Goal: Check status: Check status

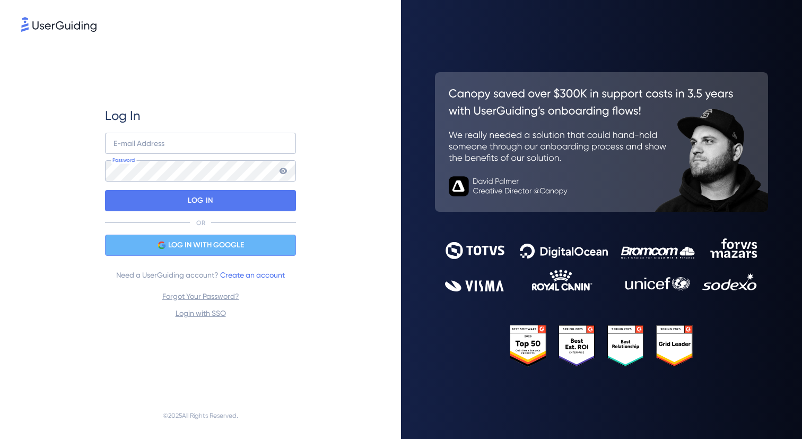
click at [180, 243] on span "LOG IN WITH GOOGLE" at bounding box center [206, 245] width 76 height 13
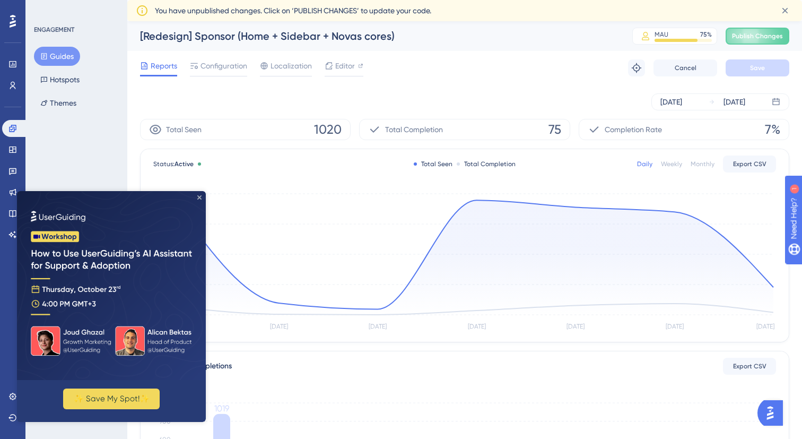
click at [200, 196] on icon "Close Preview" at bounding box center [199, 197] width 4 height 4
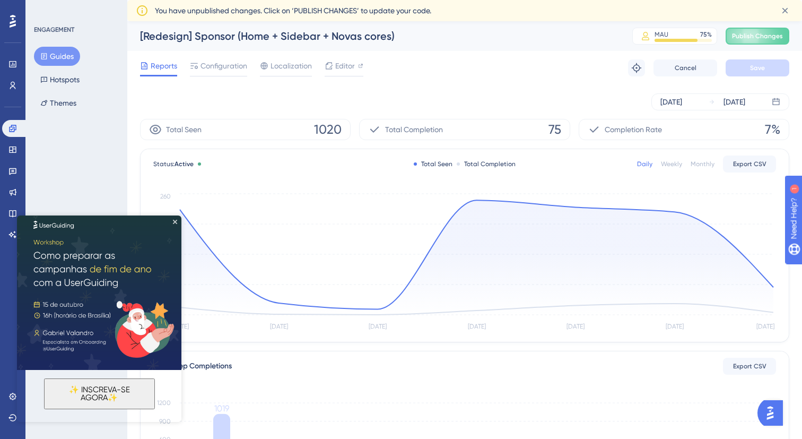
click at [89, 133] on div "ENGAGEMENT Guides Hotspots Themes" at bounding box center [76, 219] width 102 height 439
click at [177, 225] on img at bounding box center [99, 287] width 164 height 164
click at [175, 222] on icon "Close Preview" at bounding box center [175, 222] width 4 height 4
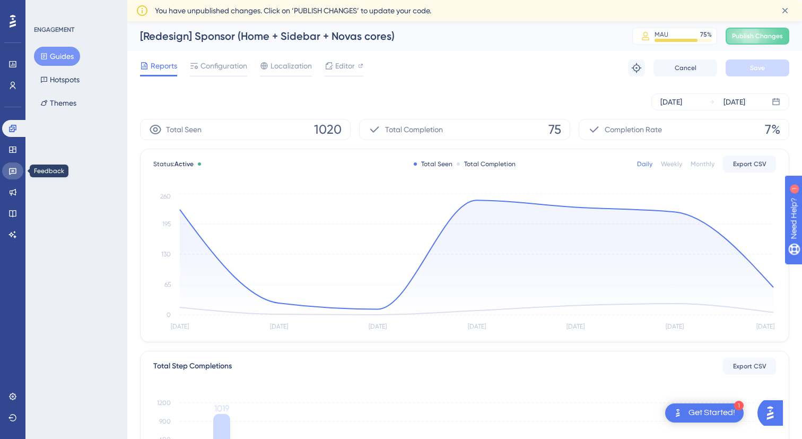
click at [12, 174] on icon at bounding box center [12, 171] width 8 height 8
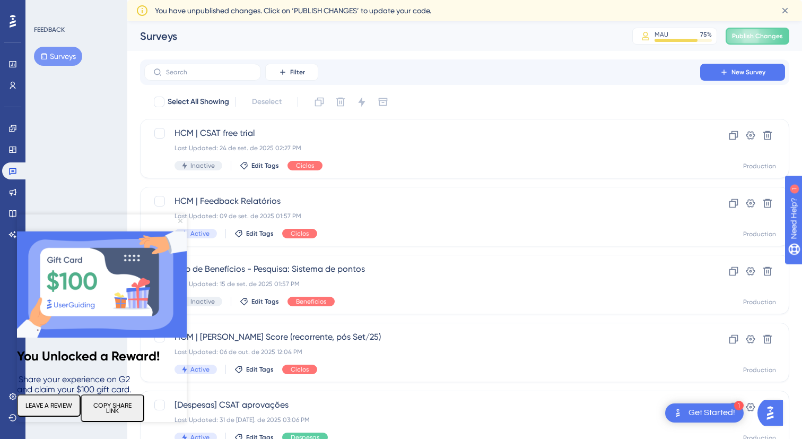
click at [179, 221] on icon "Close Preview" at bounding box center [180, 221] width 4 height 4
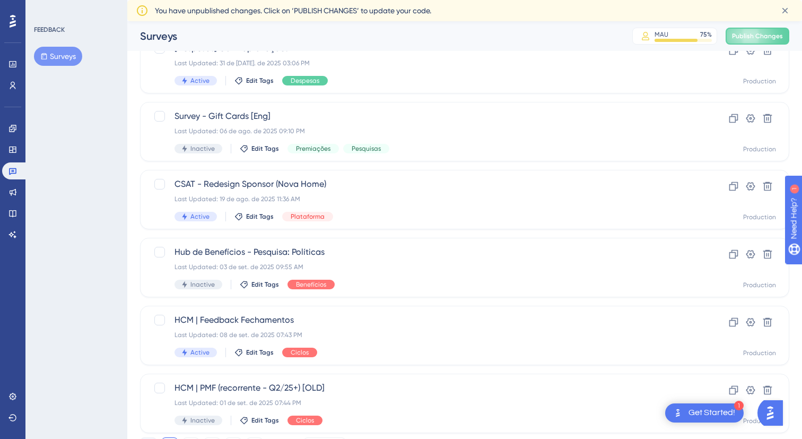
scroll to position [344, 0]
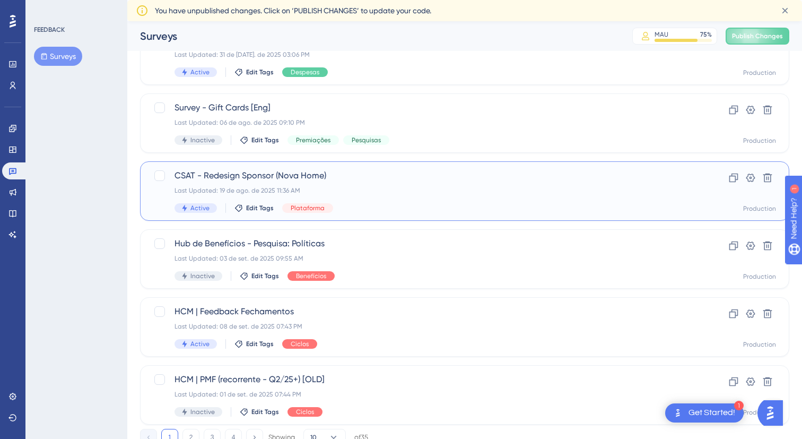
click at [363, 178] on span "CSAT - Redesign Sponsor (Nova Home)" at bounding box center [422, 175] width 495 height 13
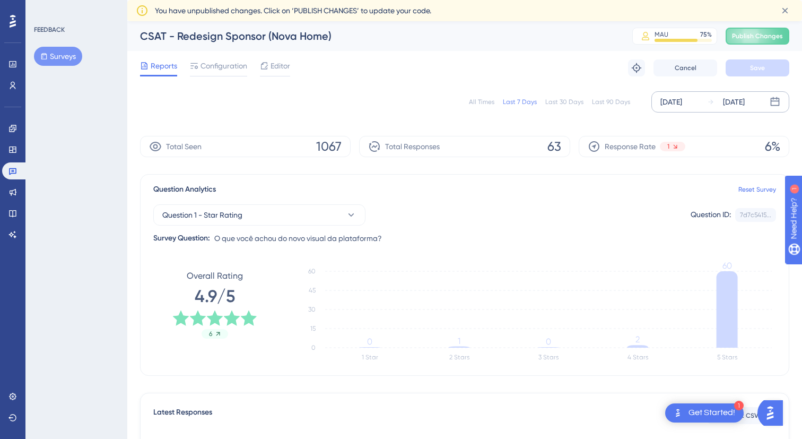
click at [673, 106] on div "[DATE]" at bounding box center [671, 101] width 22 height 13
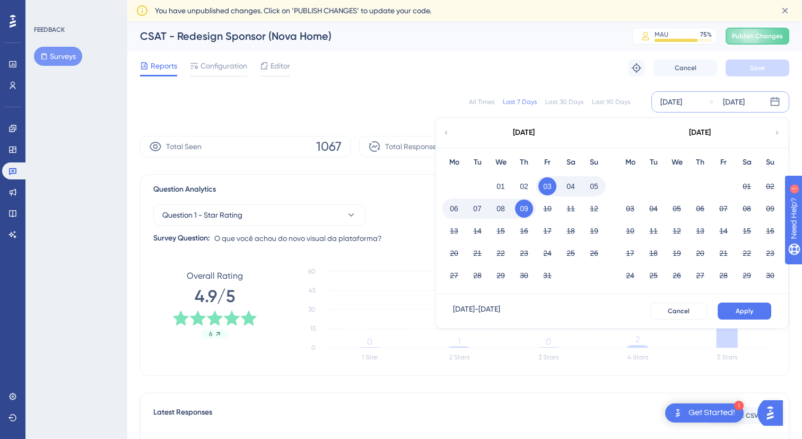
click at [448, 128] on icon at bounding box center [445, 133] width 7 height 10
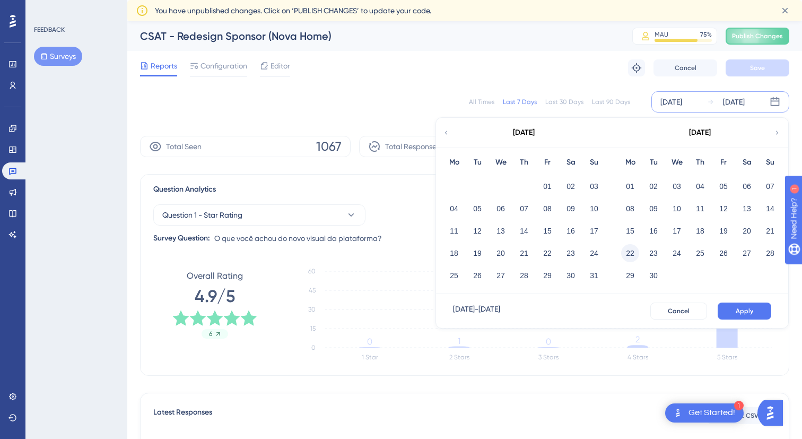
click at [626, 251] on button "22" at bounding box center [630, 253] width 18 height 18
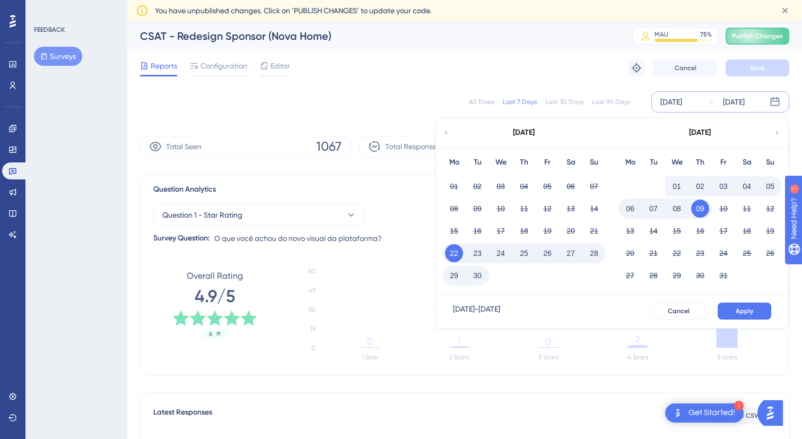
click at [595, 252] on button "28" at bounding box center [594, 253] width 18 height 18
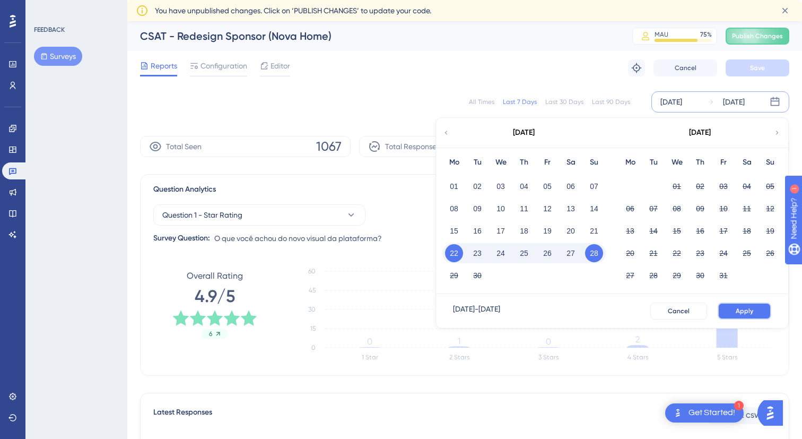
click at [737, 308] on span "Apply" at bounding box center [745, 311] width 18 height 8
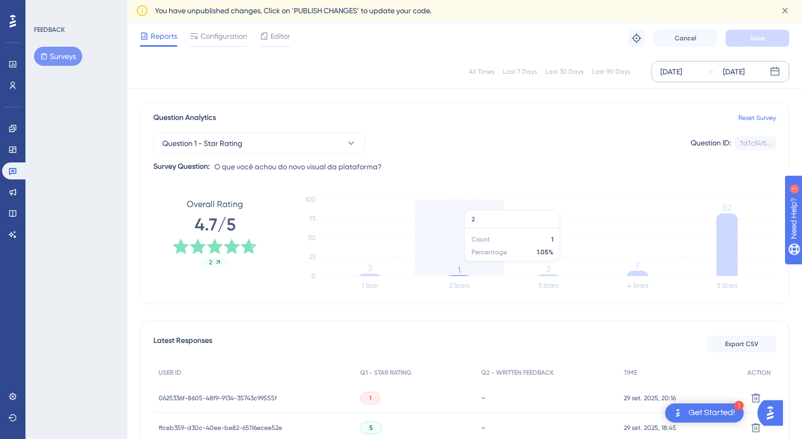
scroll to position [71, 0]
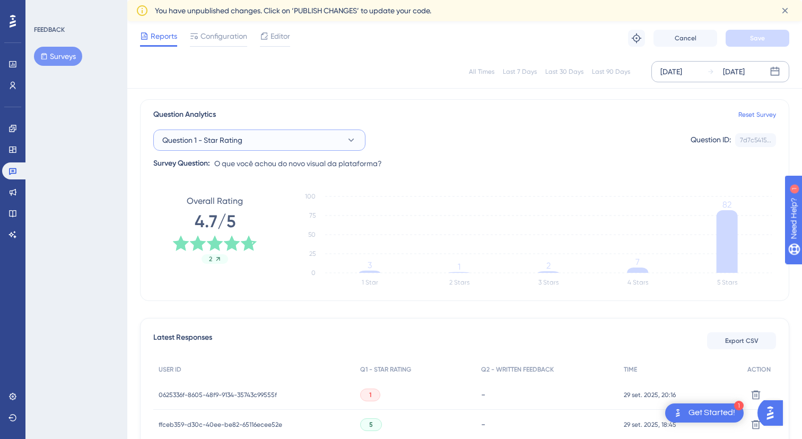
click at [358, 140] on button "Question 1 - Star Rating" at bounding box center [259, 139] width 212 height 21
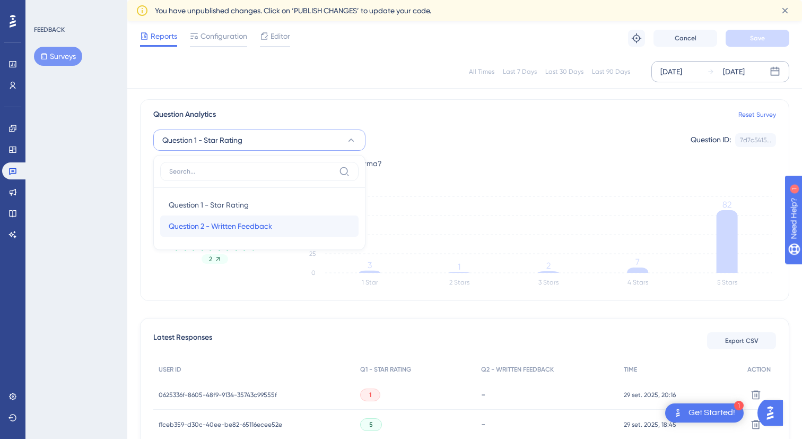
click at [288, 226] on div "Question 2 - Written Feedback Question 2 - Written Feedback" at bounding box center [259, 225] width 181 height 21
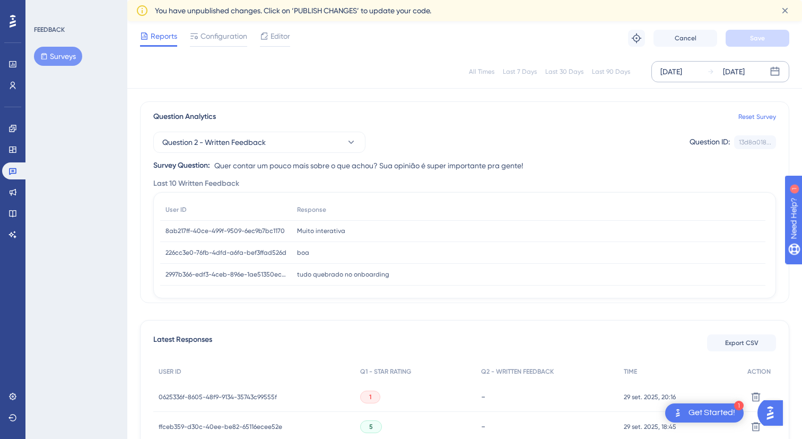
scroll to position [0, 0]
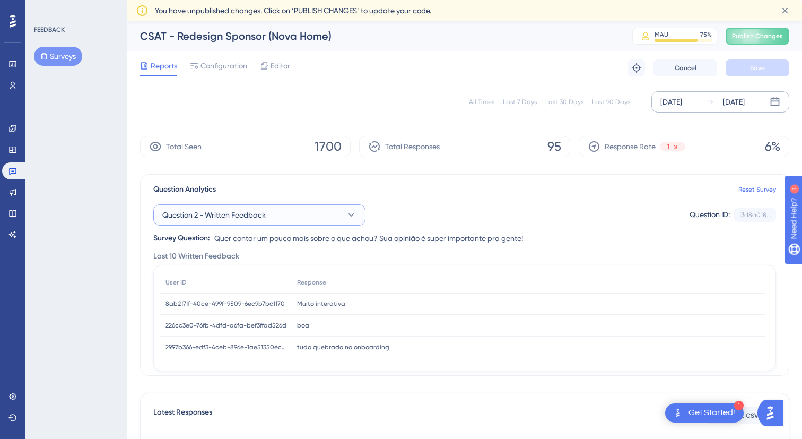
click at [318, 224] on button "Question 2 - Written Feedback" at bounding box center [259, 214] width 212 height 21
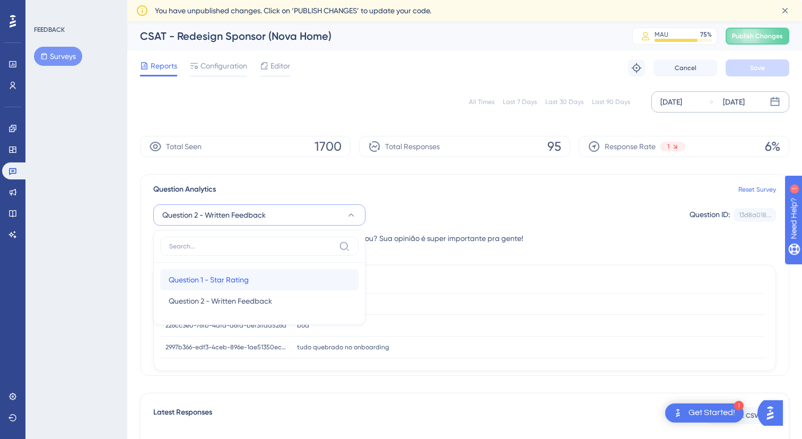
click at [265, 278] on div "Question 1 - Star Rating Question 1 - Star Rating" at bounding box center [259, 279] width 181 height 21
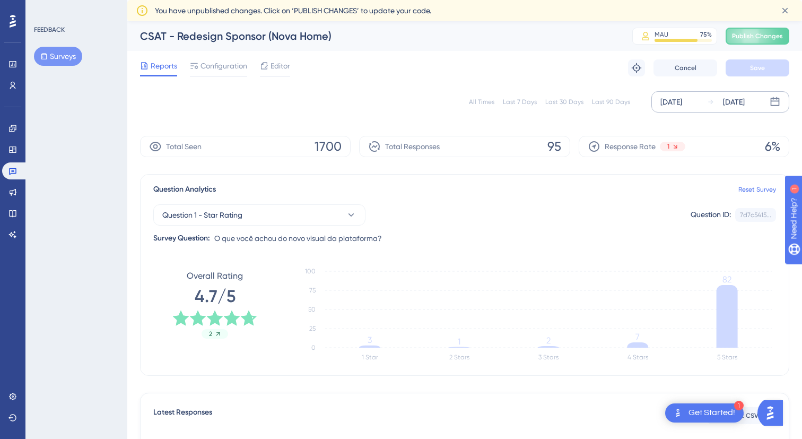
click at [675, 107] on div "[DATE]" at bounding box center [671, 101] width 22 height 13
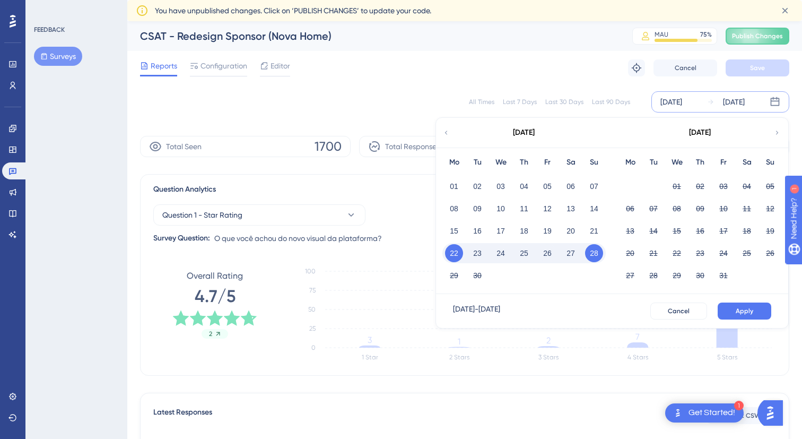
click at [448, 131] on icon at bounding box center [445, 133] width 7 height 10
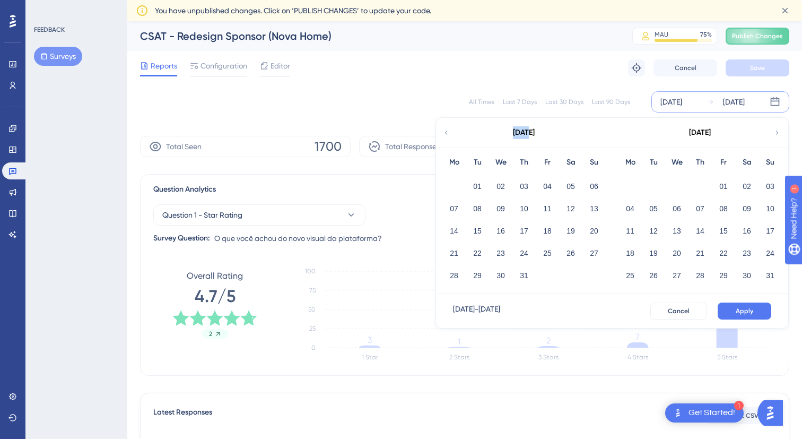
click at [448, 131] on icon at bounding box center [445, 133] width 7 height 10
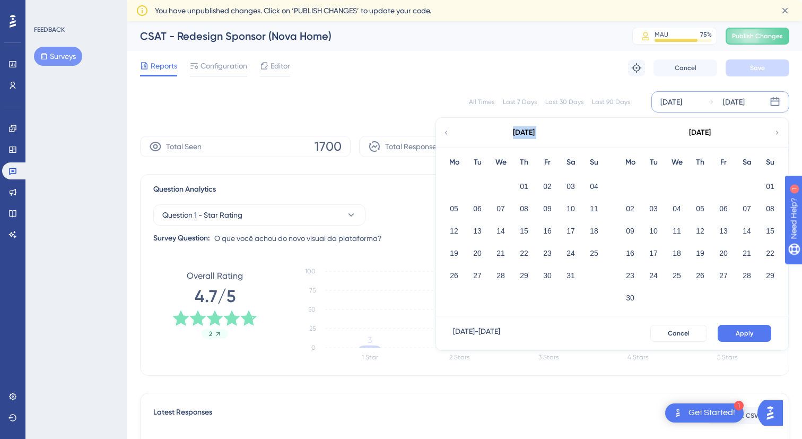
click at [448, 131] on icon at bounding box center [445, 133] width 7 height 10
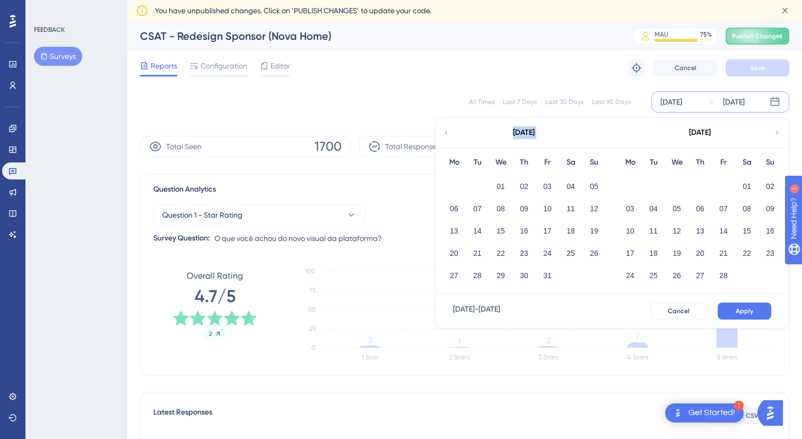
click at [448, 131] on icon at bounding box center [445, 133] width 7 height 10
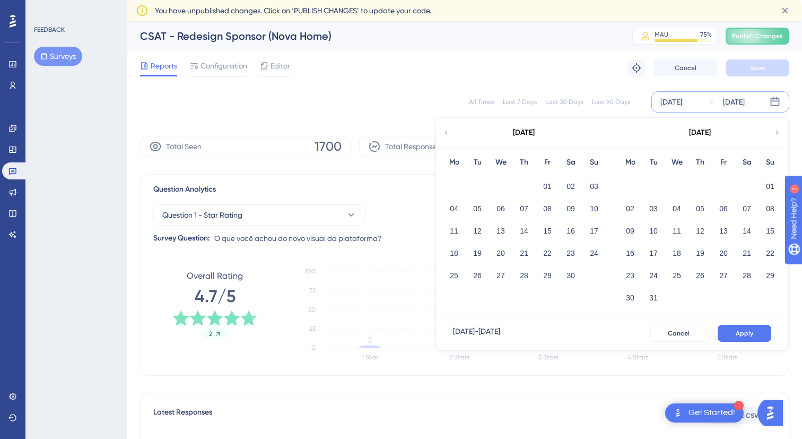
click at [448, 131] on icon at bounding box center [445, 133] width 7 height 10
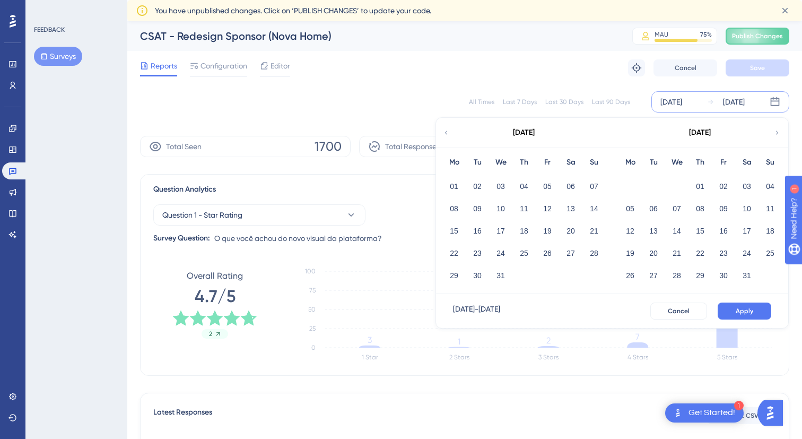
click at [781, 137] on div "[DATE]" at bounding box center [699, 133] width 175 height 30
click at [778, 135] on icon at bounding box center [776, 133] width 7 height 10
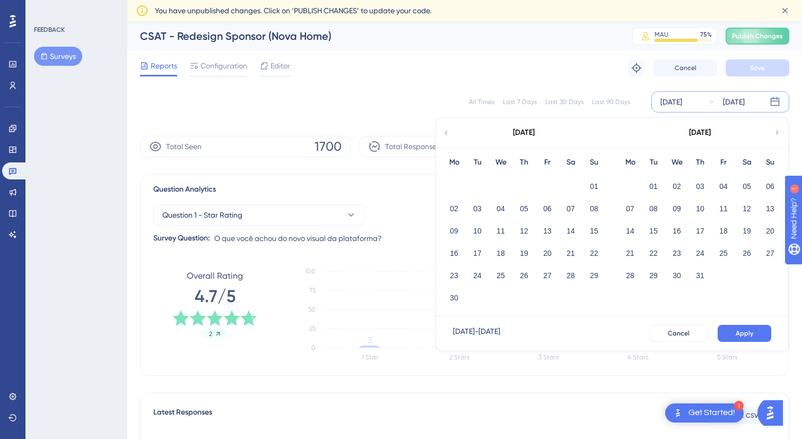
click at [777, 135] on icon at bounding box center [776, 133] width 7 height 10
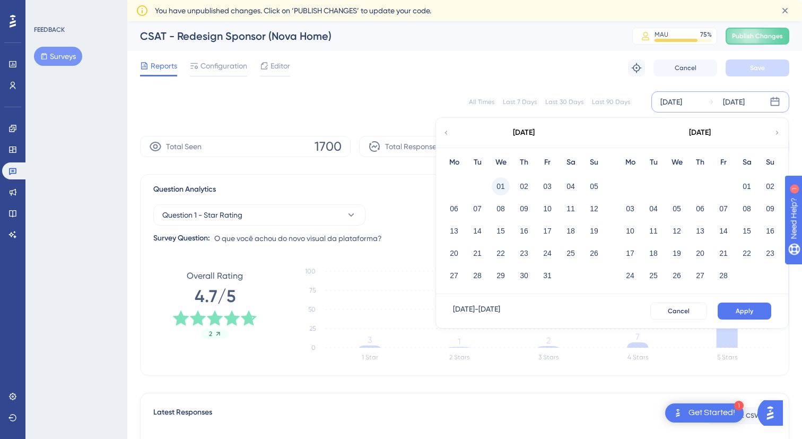
click at [499, 186] on button "01" at bounding box center [501, 186] width 18 height 18
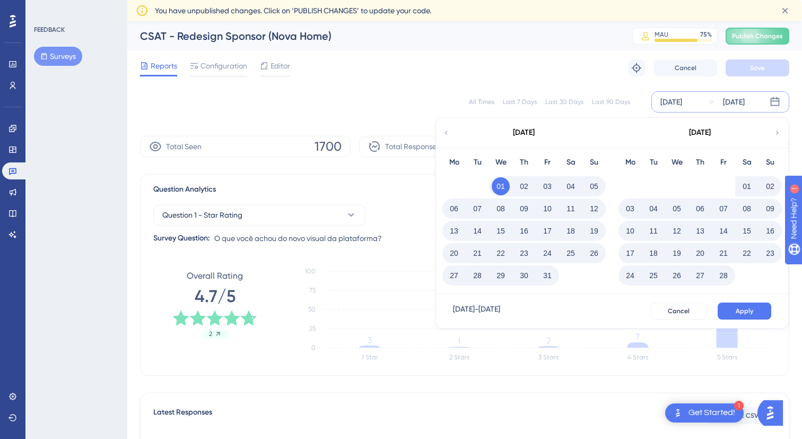
click at [774, 131] on icon at bounding box center [776, 133] width 7 height 10
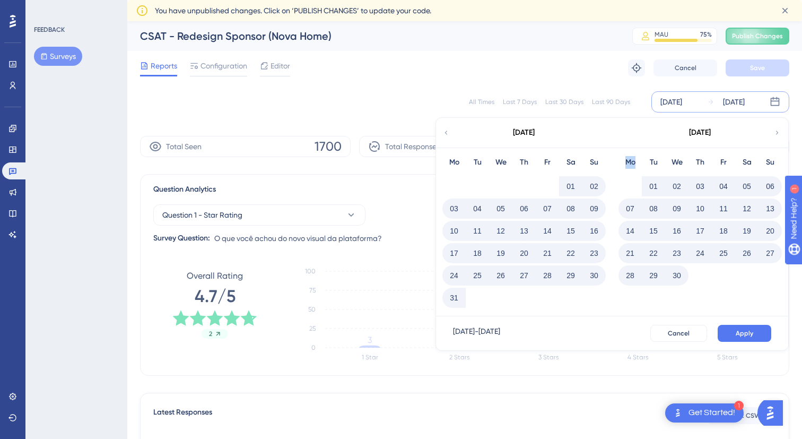
click at [774, 131] on icon at bounding box center [776, 133] width 7 height 10
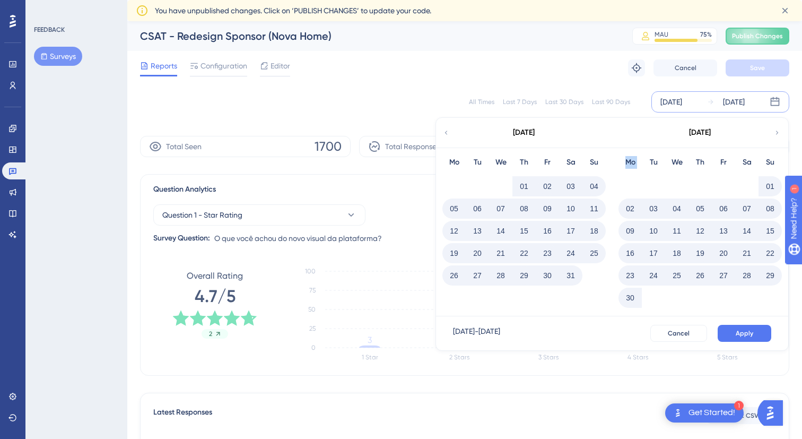
click at [774, 131] on icon at bounding box center [776, 133] width 7 height 10
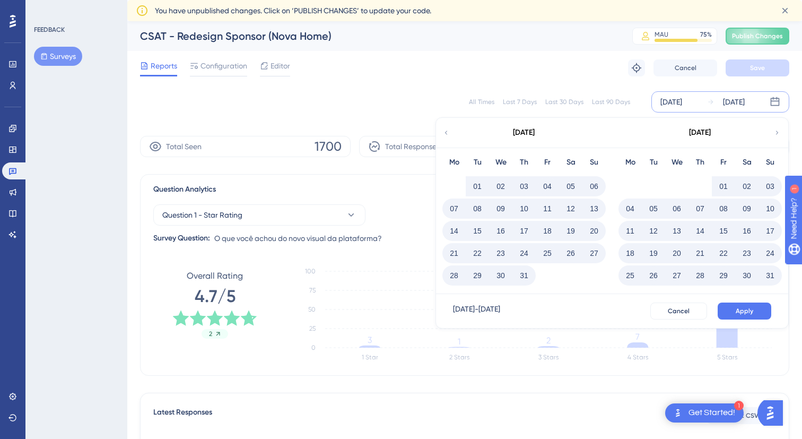
click at [774, 131] on icon at bounding box center [776, 133] width 7 height 10
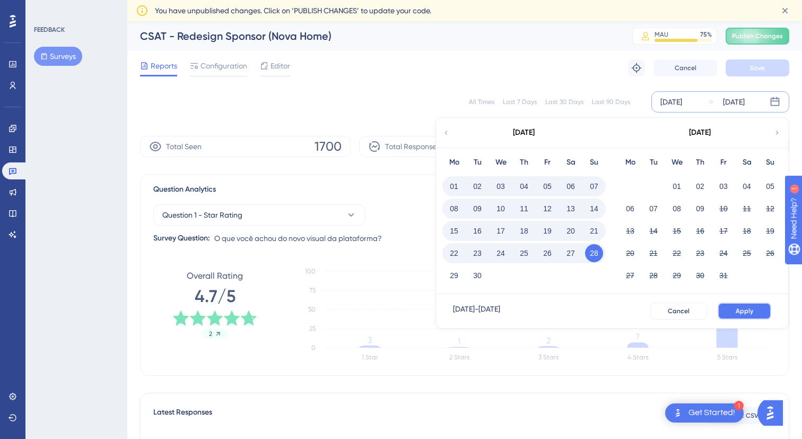
click at [744, 308] on span "Apply" at bounding box center [745, 311] width 18 height 8
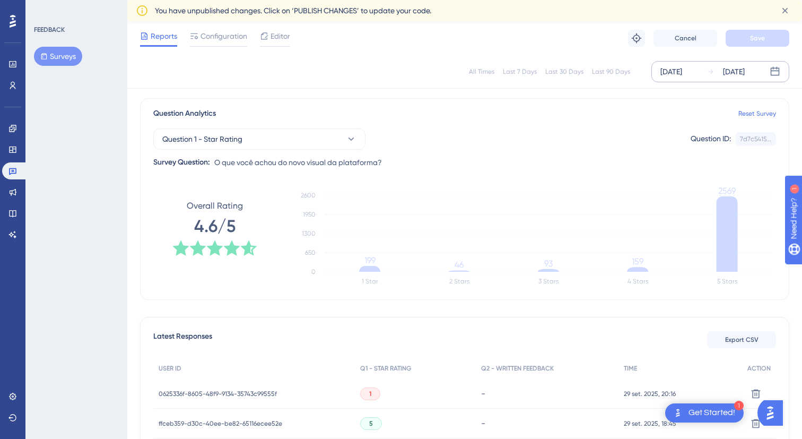
scroll to position [74, 0]
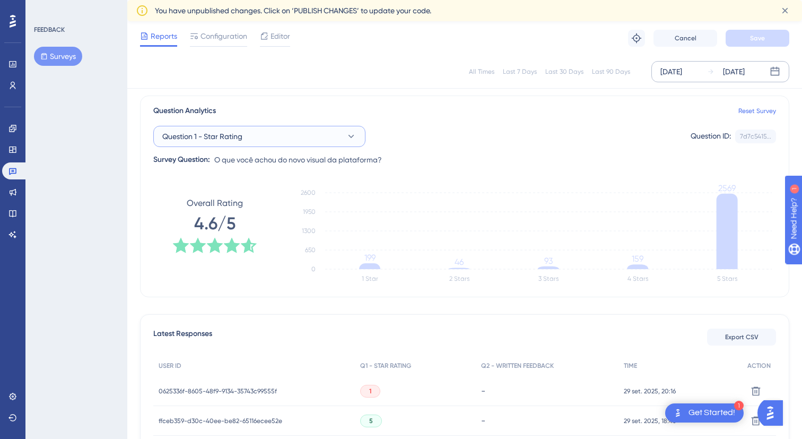
click at [321, 140] on button "Question 1 - Star Rating" at bounding box center [259, 136] width 212 height 21
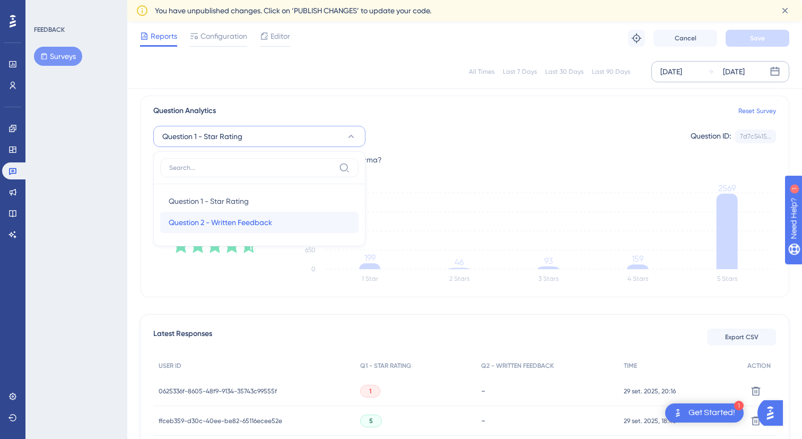
click at [260, 221] on span "Question 2 - Written Feedback" at bounding box center [220, 222] width 103 height 13
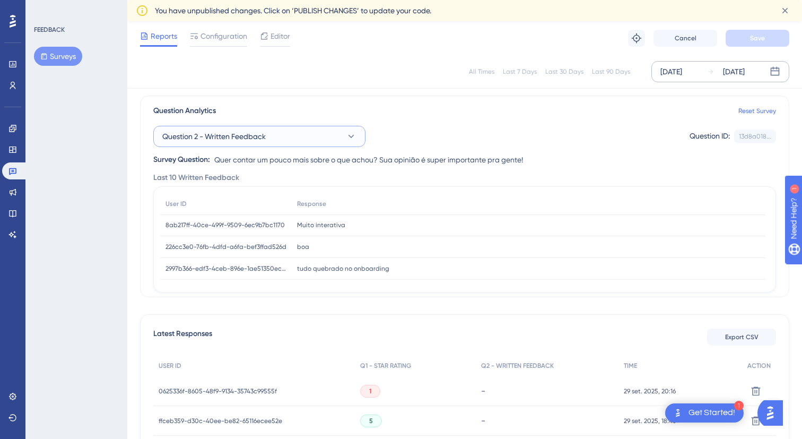
click at [249, 142] on span "Question 2 - Written Feedback" at bounding box center [213, 136] width 103 height 13
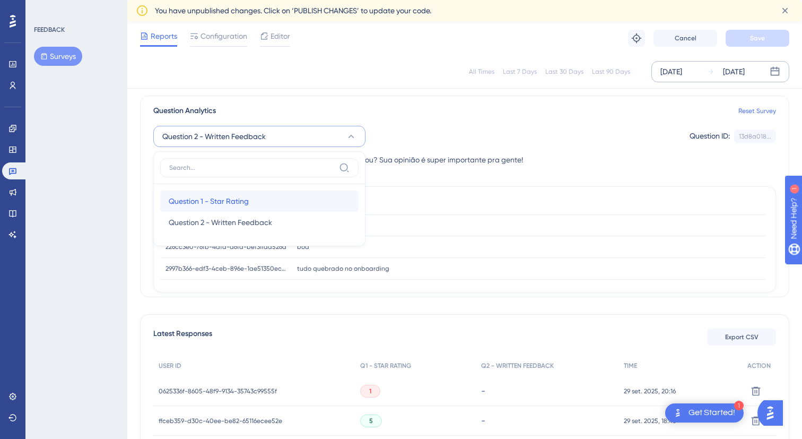
click at [226, 198] on span "Question 1 - Star Rating" at bounding box center [209, 201] width 80 height 13
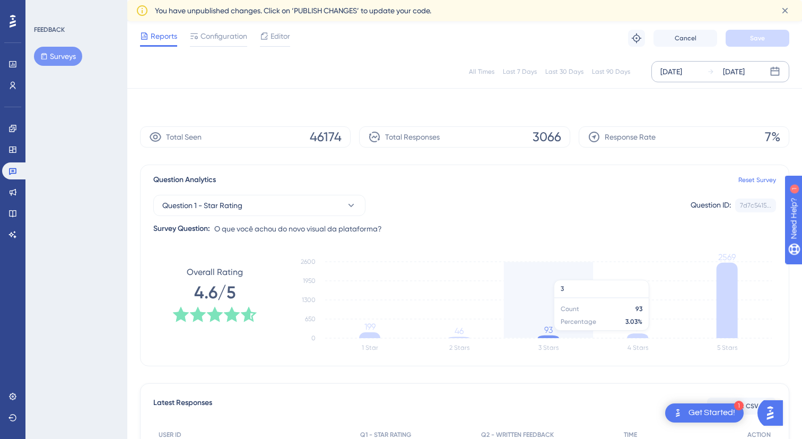
scroll to position [0, 0]
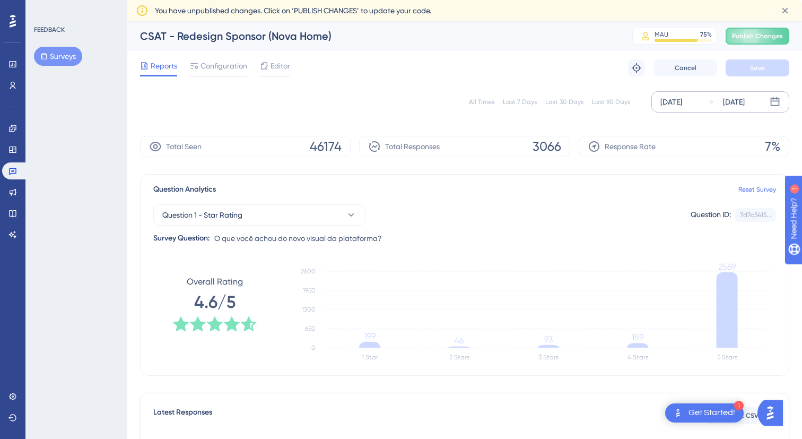
click at [681, 100] on div "[DATE]" at bounding box center [671, 101] width 22 height 13
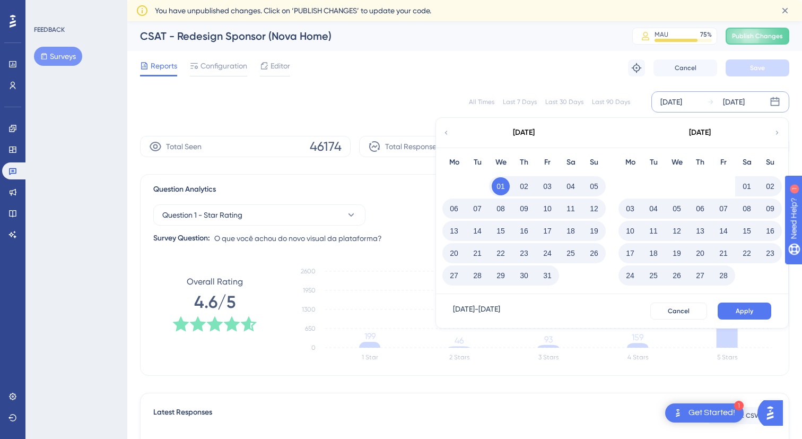
click at [777, 130] on icon at bounding box center [776, 133] width 7 height 10
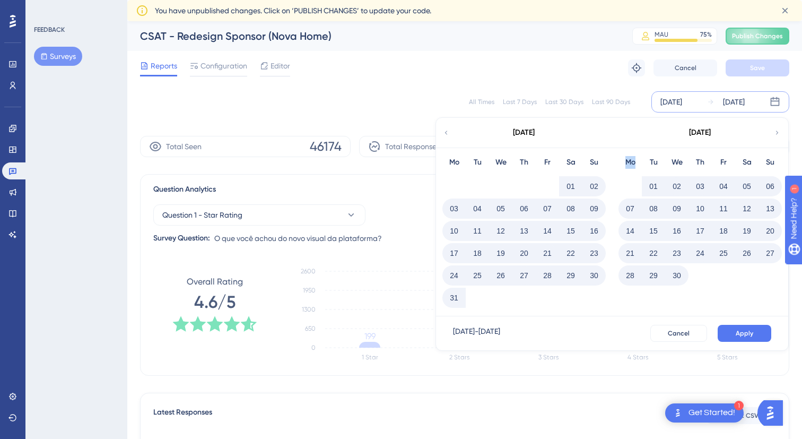
click at [777, 130] on icon at bounding box center [776, 133] width 7 height 10
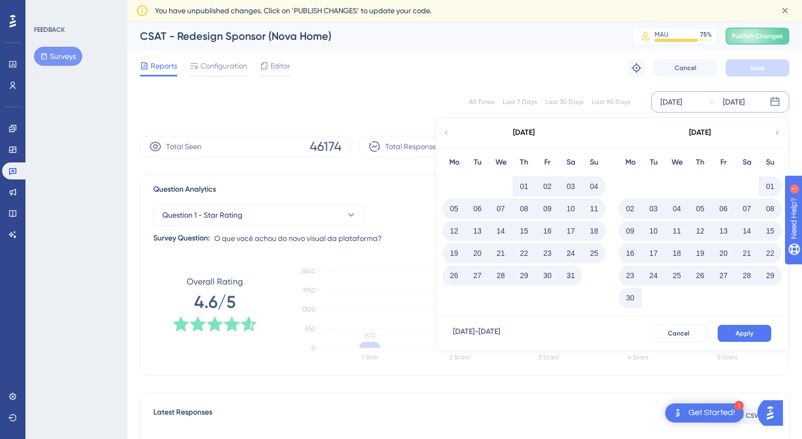
click at [777, 130] on icon at bounding box center [776, 133] width 7 height 10
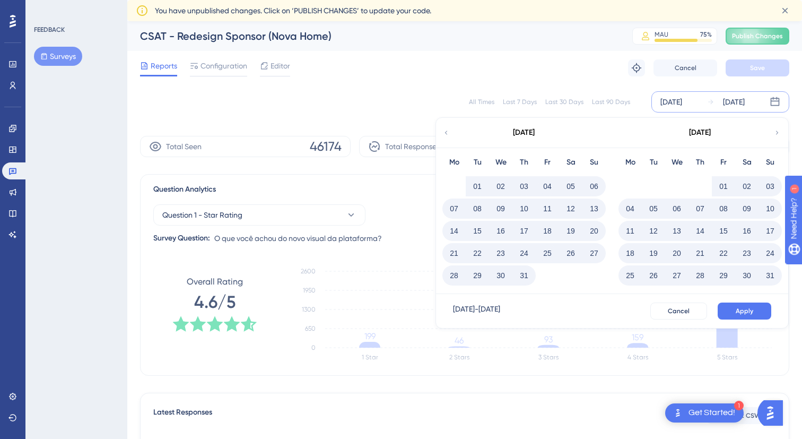
click at [777, 130] on icon at bounding box center [776, 133] width 7 height 10
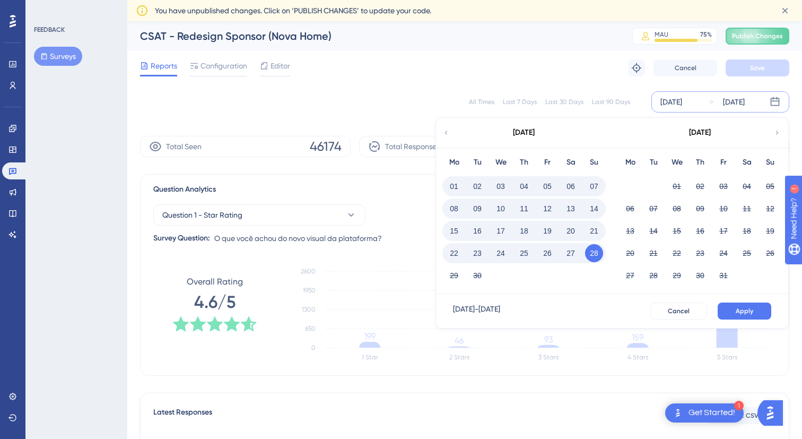
click at [777, 130] on icon at bounding box center [776, 133] width 7 height 10
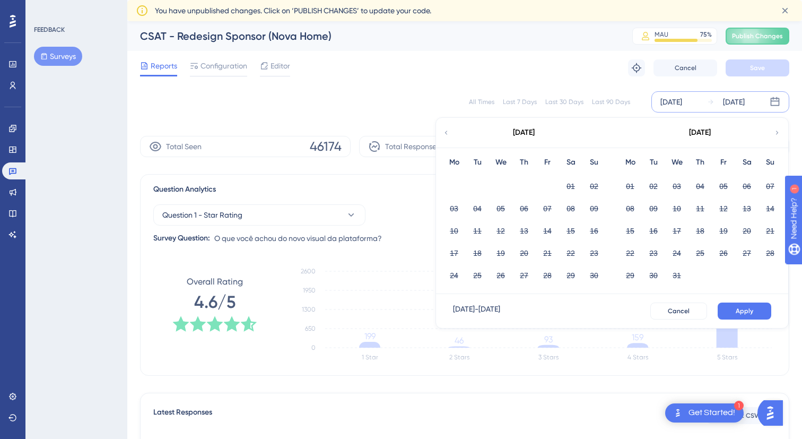
click at [446, 135] on icon at bounding box center [445, 133] width 7 height 10
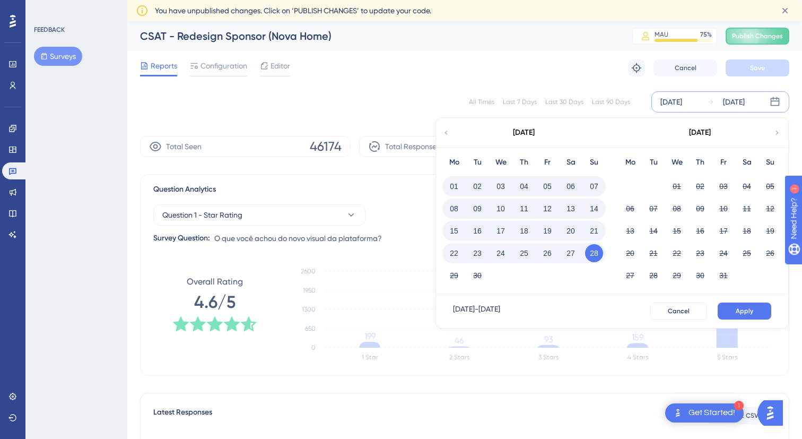
click at [591, 254] on button "28" at bounding box center [594, 253] width 18 height 18
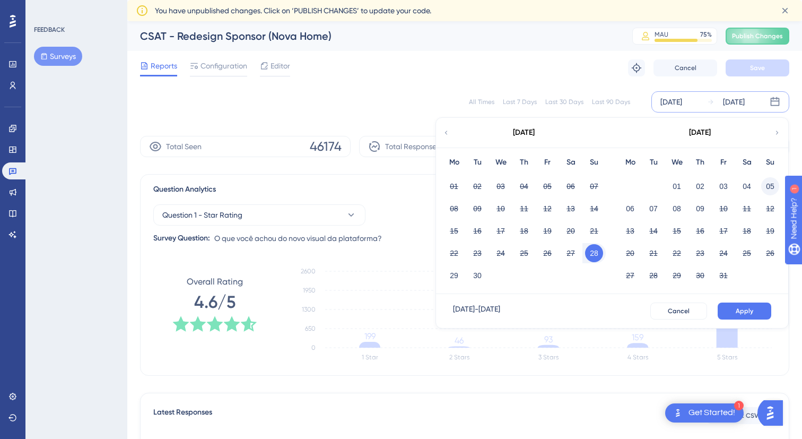
click at [769, 187] on button "05" at bounding box center [770, 186] width 18 height 18
click at [454, 275] on button "29" at bounding box center [454, 275] width 18 height 18
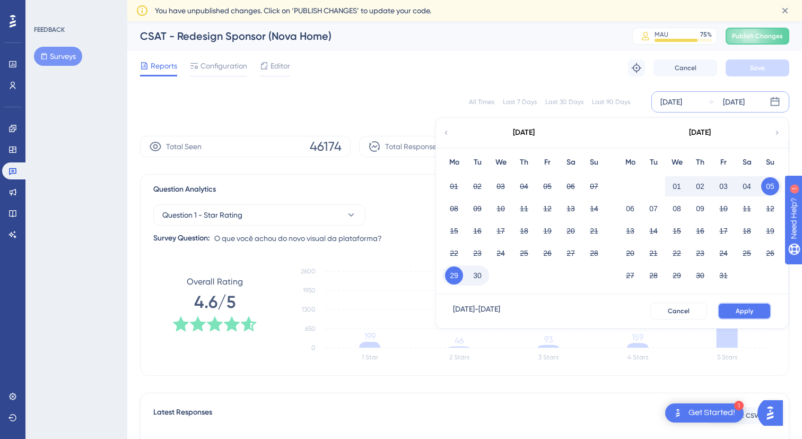
click at [752, 312] on span "Apply" at bounding box center [745, 311] width 18 height 8
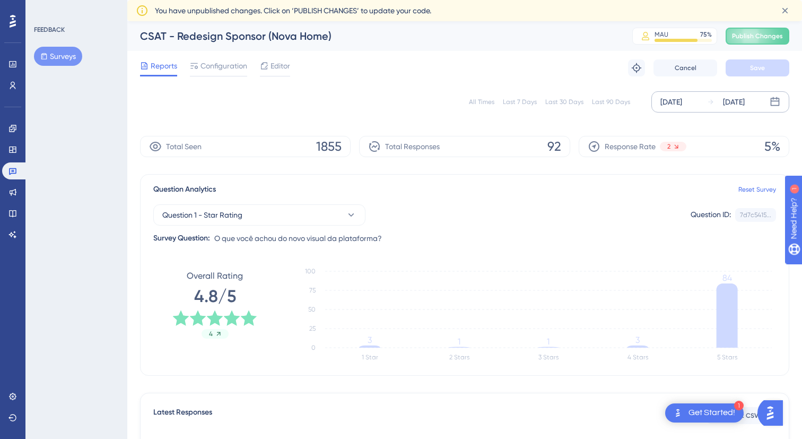
click at [676, 99] on div "[DATE]" at bounding box center [671, 101] width 22 height 13
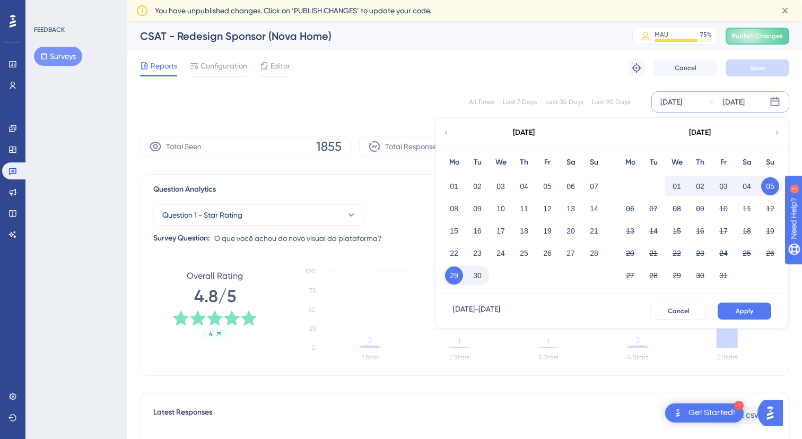
click at [446, 130] on icon at bounding box center [445, 133] width 7 height 10
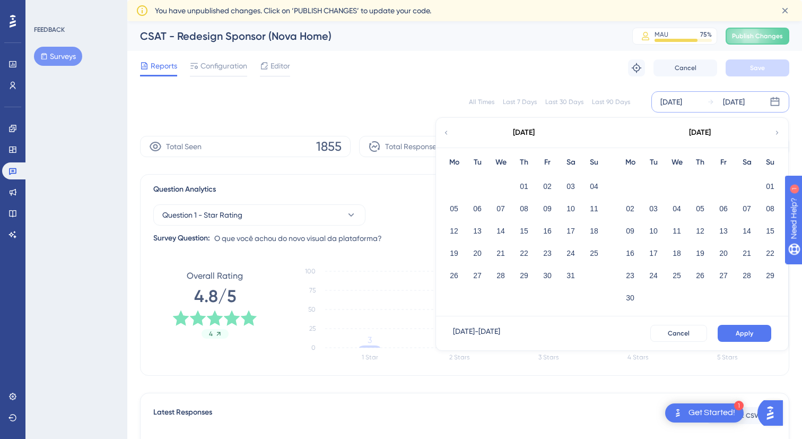
click at [446, 130] on icon at bounding box center [445, 133] width 7 height 10
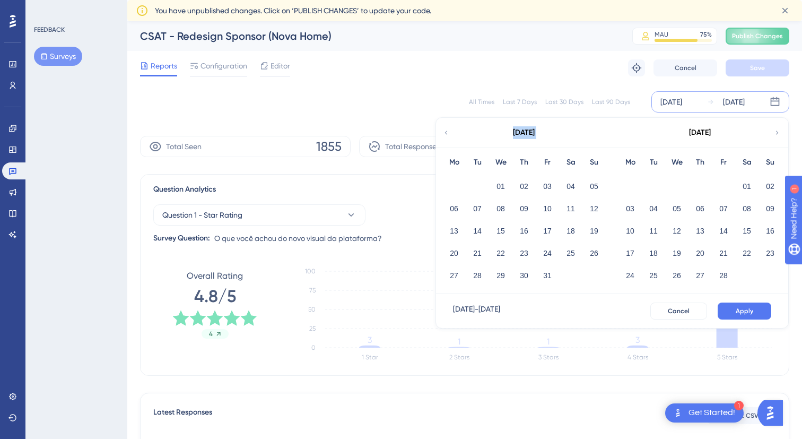
click at [446, 130] on icon at bounding box center [445, 133] width 7 height 10
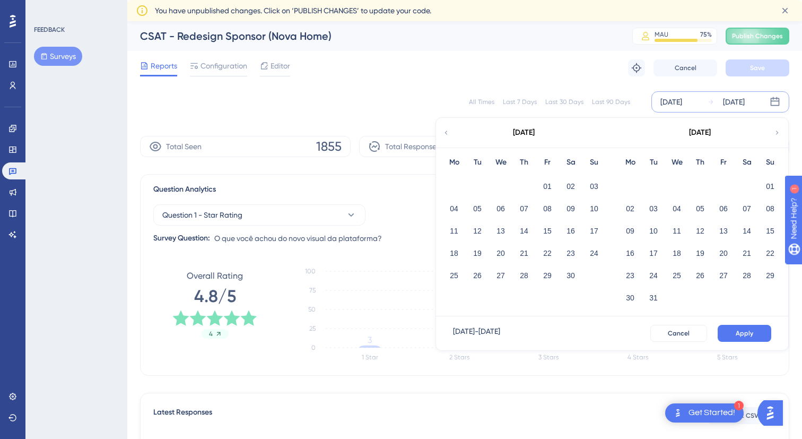
click at [774, 137] on icon at bounding box center [776, 133] width 7 height 10
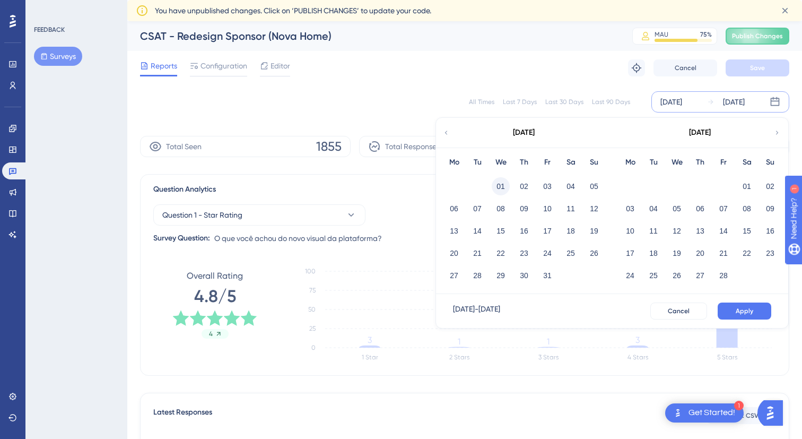
click at [506, 187] on button "01" at bounding box center [501, 186] width 18 height 18
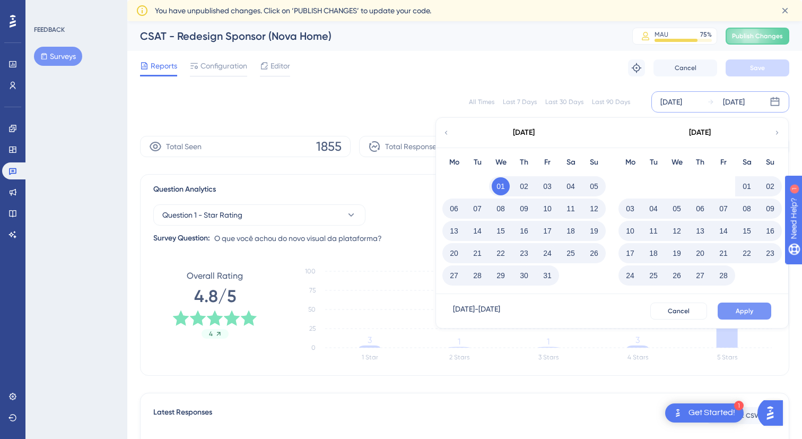
click at [743, 308] on span "Apply" at bounding box center [745, 311] width 18 height 8
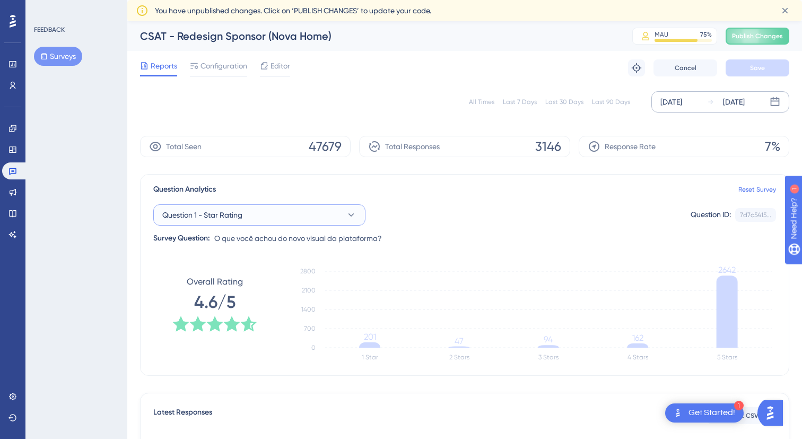
click at [251, 216] on button "Question 1 - Star Rating" at bounding box center [259, 214] width 212 height 21
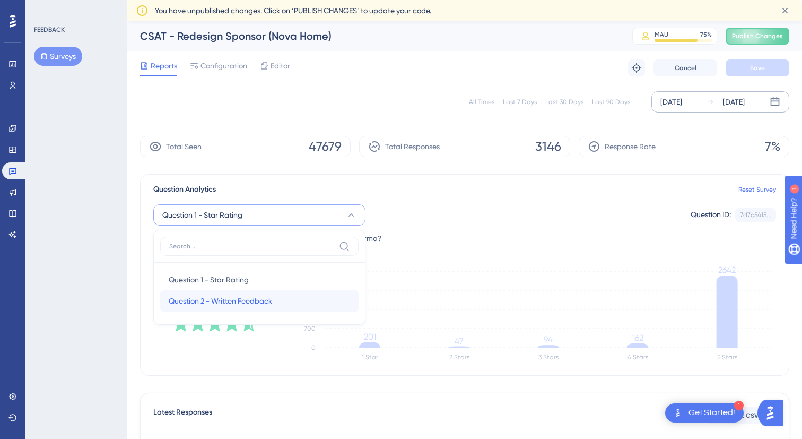
click at [226, 299] on span "Question 2 - Written Feedback" at bounding box center [220, 300] width 103 height 13
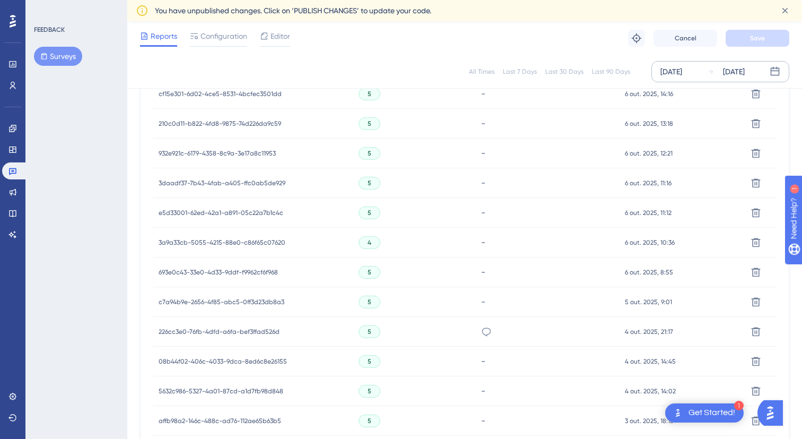
scroll to position [708, 0]
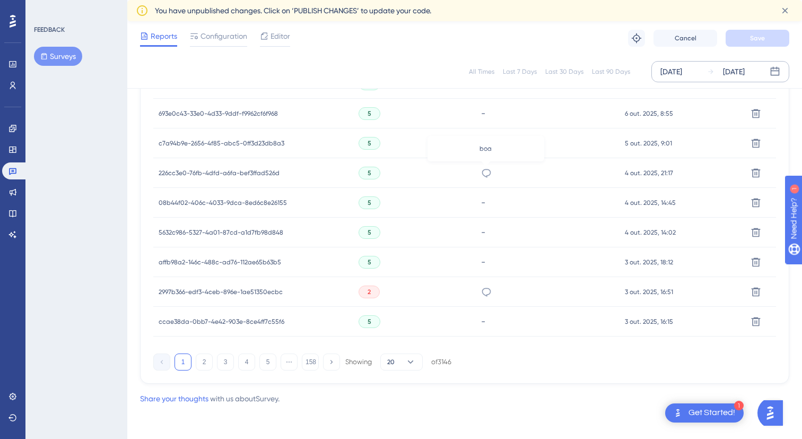
click at [486, 173] on icon at bounding box center [486, 173] width 11 height 11
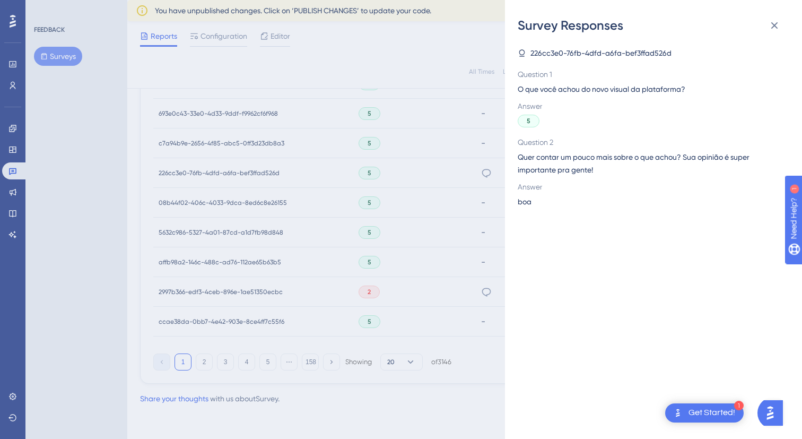
click at [484, 240] on div "Survey Responses 226cc3e0-76fb-4dfd-a6fa-bef3ffad526d Question 1 O que você ach…" at bounding box center [401, 219] width 802 height 439
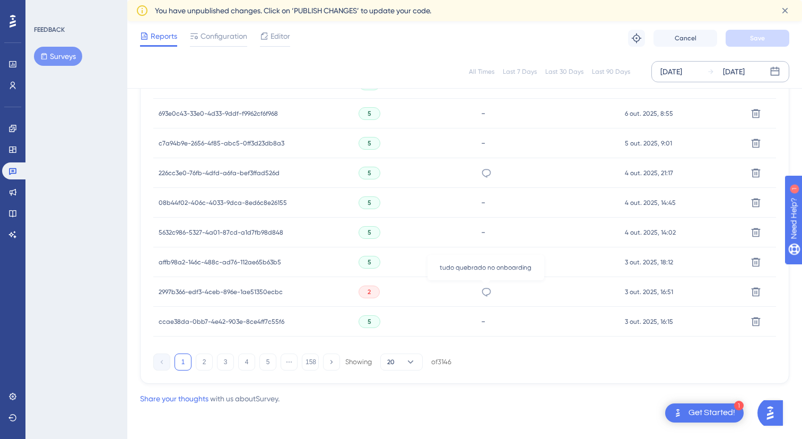
click at [485, 290] on icon at bounding box center [486, 291] width 11 height 11
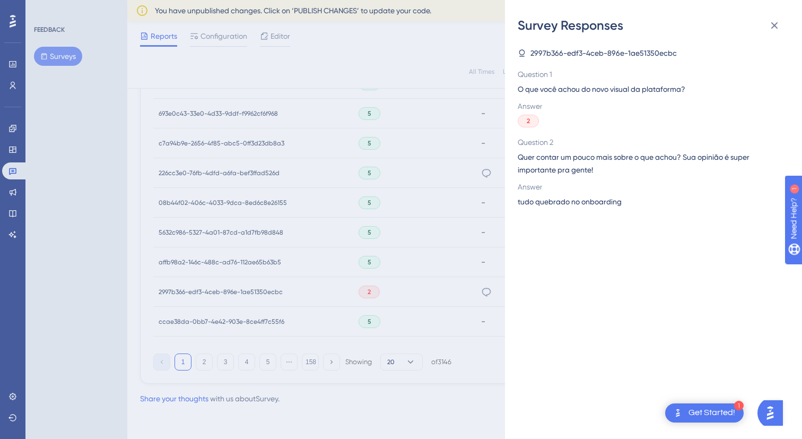
click at [486, 257] on div "Survey Responses 2997b366-edf3-4ceb-896e-1ae51350ecbc Question 1 O que você ach…" at bounding box center [401, 219] width 802 height 439
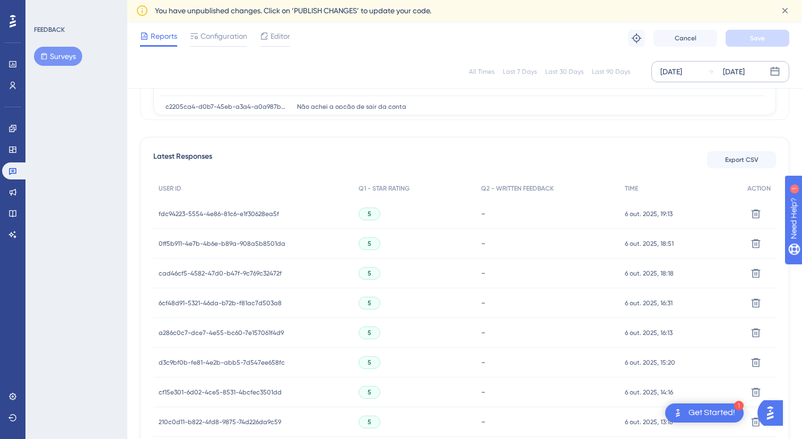
scroll to position [0, 0]
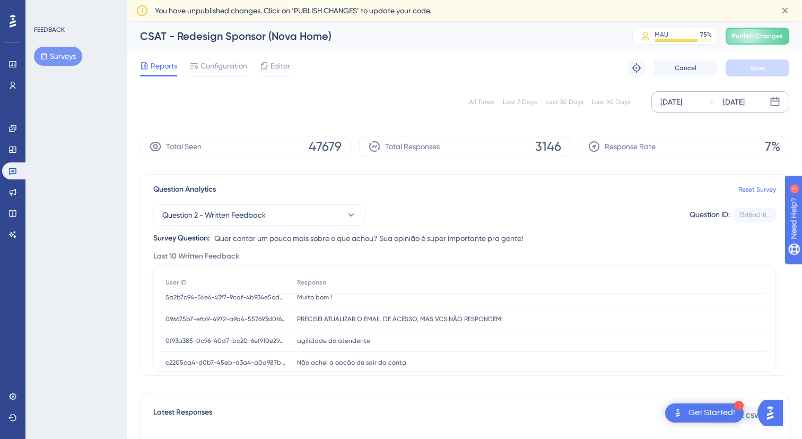
click at [682, 103] on div "[DATE]" at bounding box center [671, 101] width 22 height 13
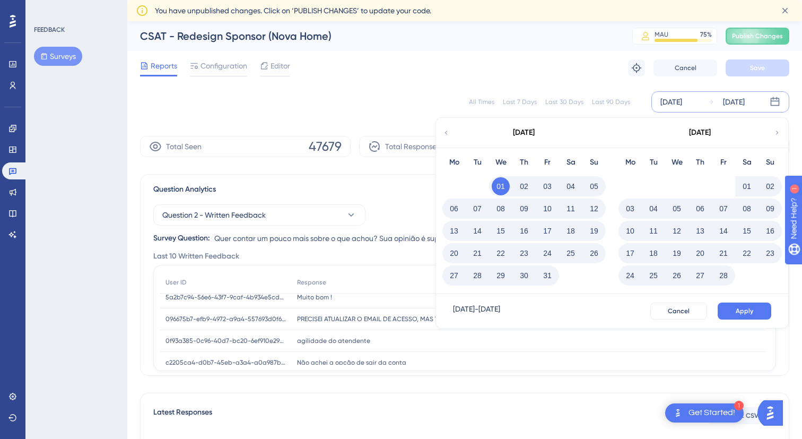
click at [772, 129] on div "[DATE]" at bounding box center [699, 133] width 175 height 30
click at [776, 130] on icon at bounding box center [776, 133] width 7 height 10
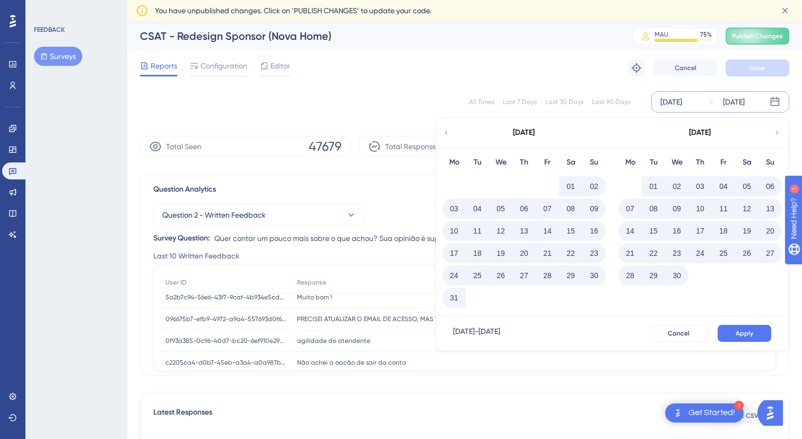
click at [776, 132] on icon at bounding box center [776, 133] width 7 height 10
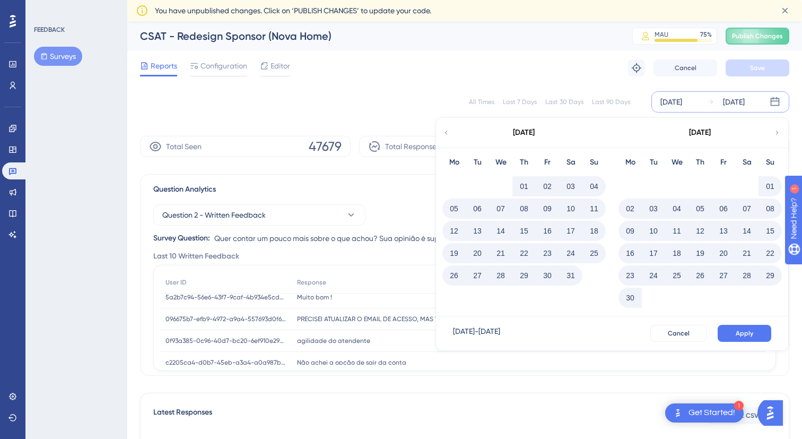
click at [776, 132] on icon at bounding box center [776, 133] width 7 height 10
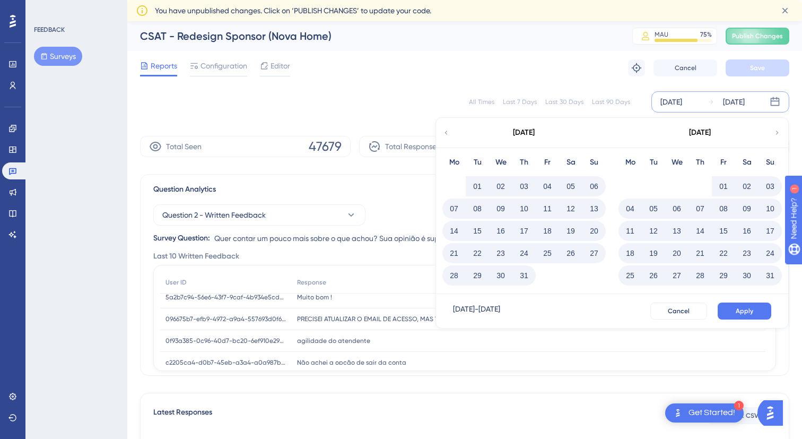
click at [776, 132] on icon at bounding box center [776, 133] width 7 height 10
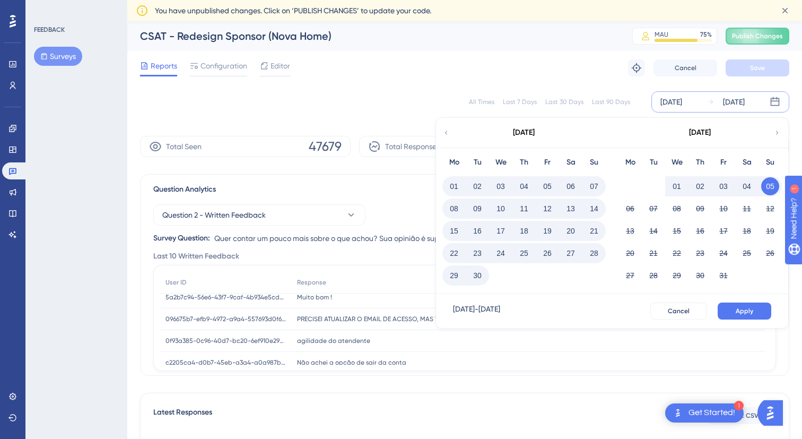
click at [450, 277] on button "29" at bounding box center [454, 275] width 18 height 18
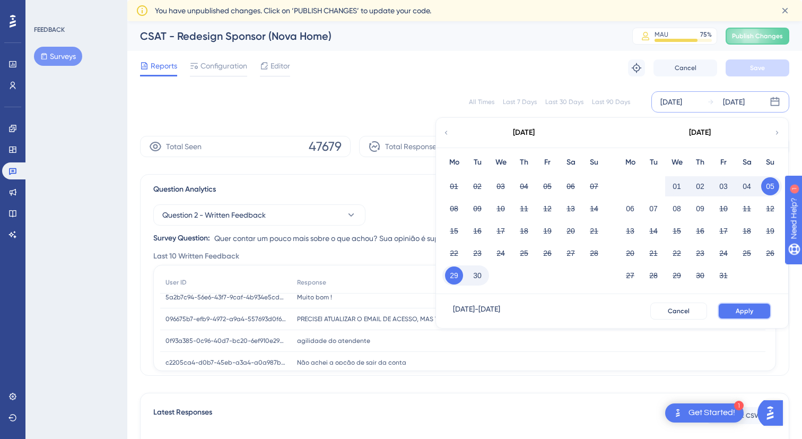
click at [748, 310] on span "Apply" at bounding box center [745, 311] width 18 height 8
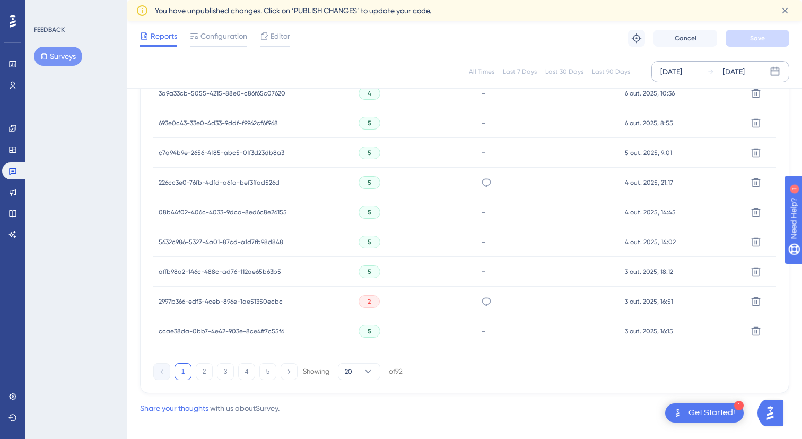
scroll to position [695, 0]
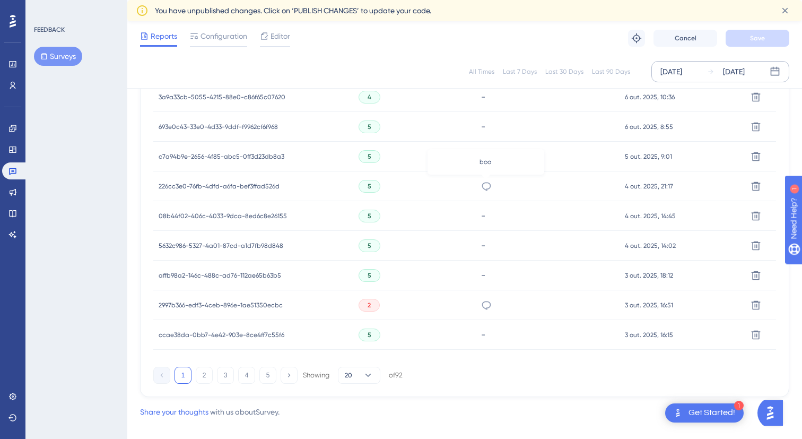
click at [487, 187] on icon at bounding box center [486, 186] width 11 height 11
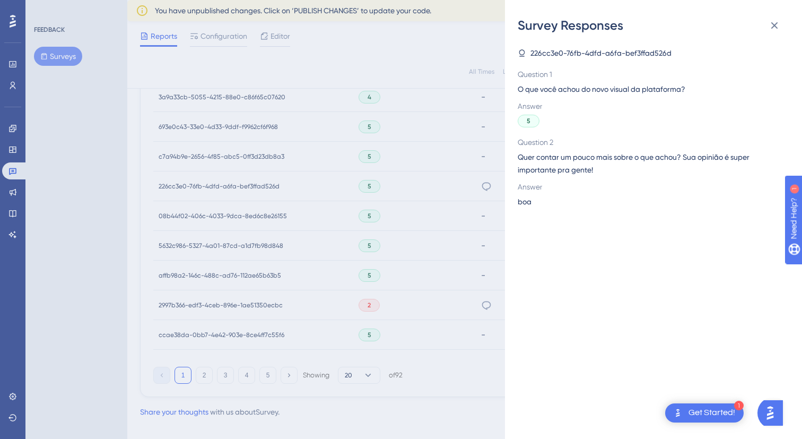
click at [484, 308] on div "Survey Responses 226cc3e0-76fb-4dfd-a6fa-bef3ffad526d Question 1 O que você ach…" at bounding box center [401, 219] width 802 height 439
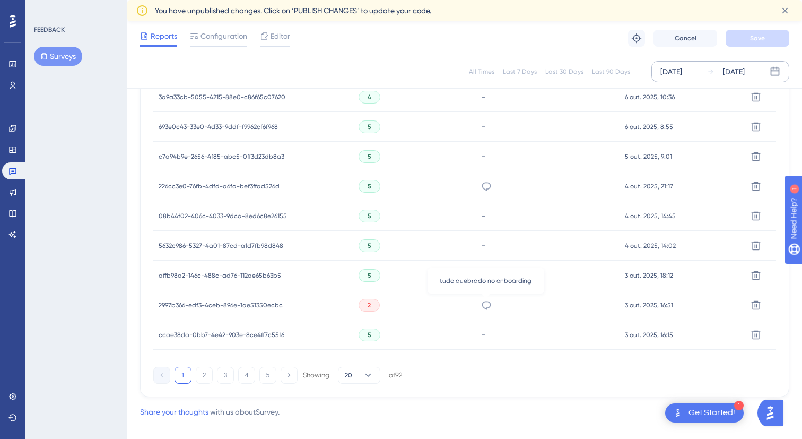
click at [485, 304] on icon at bounding box center [486, 305] width 11 height 11
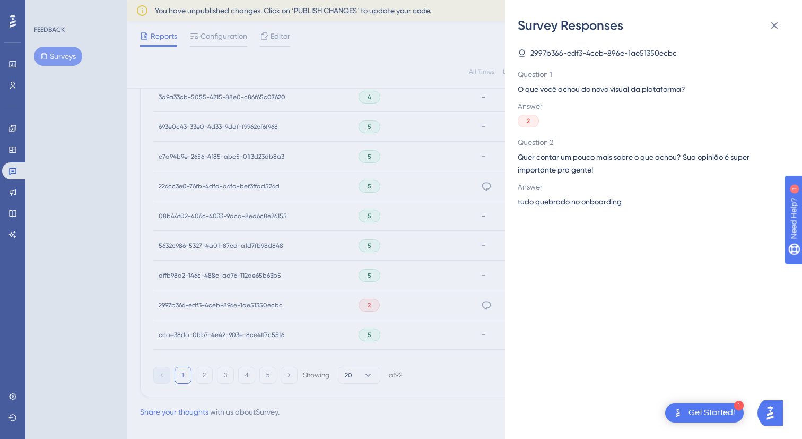
click at [480, 304] on div "Survey Responses 2997b366-edf3-4ceb-896e-1ae51350ecbc Question 1 O que você ach…" at bounding box center [401, 219] width 802 height 439
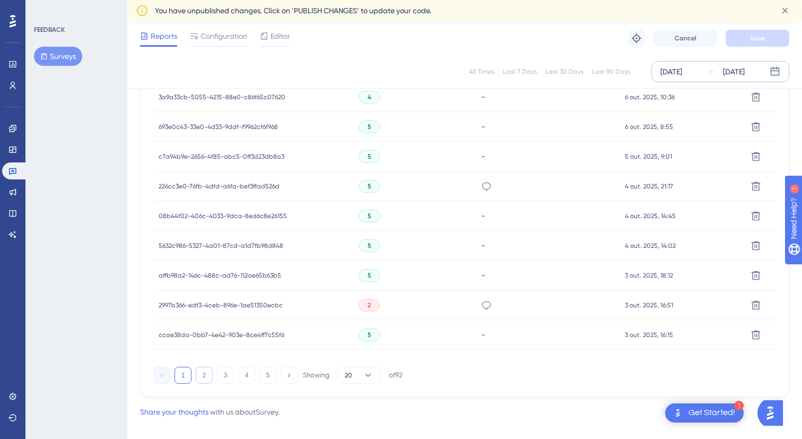
click at [205, 378] on button "2" at bounding box center [204, 375] width 17 height 17
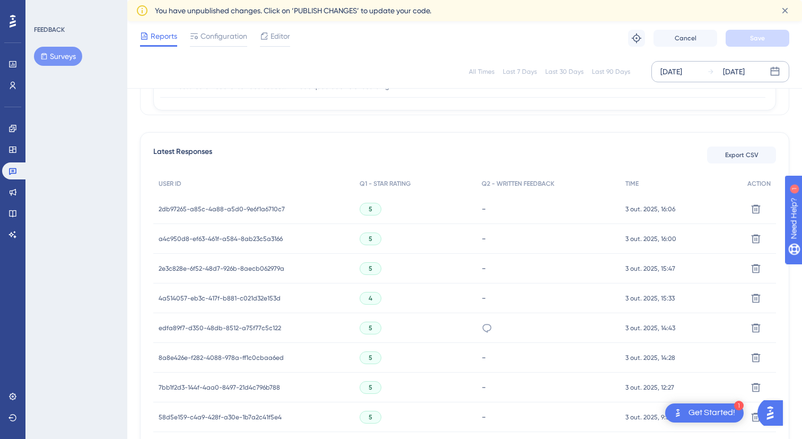
scroll to position [217, 0]
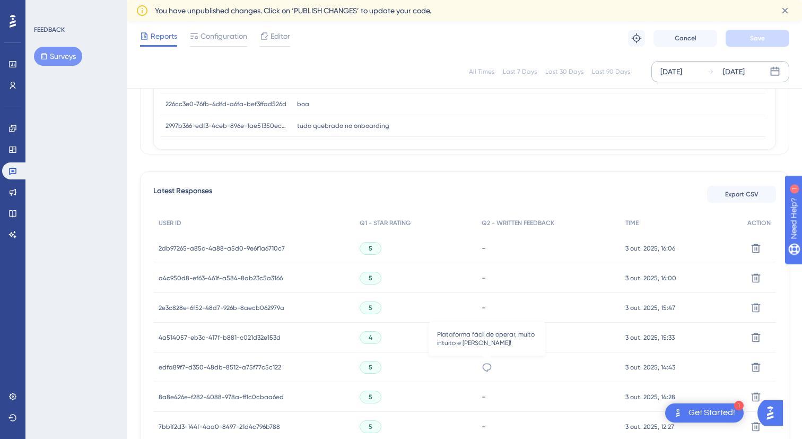
click at [487, 364] on icon at bounding box center [487, 367] width 11 height 11
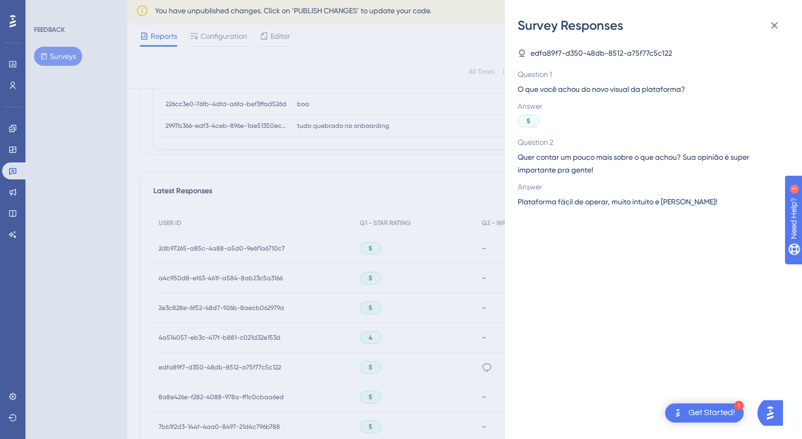
click at [455, 355] on div "Survey Responses edfa89f7-d350-48db-8512-a75f77c5c122 Question 1 O que você ach…" at bounding box center [401, 219] width 802 height 439
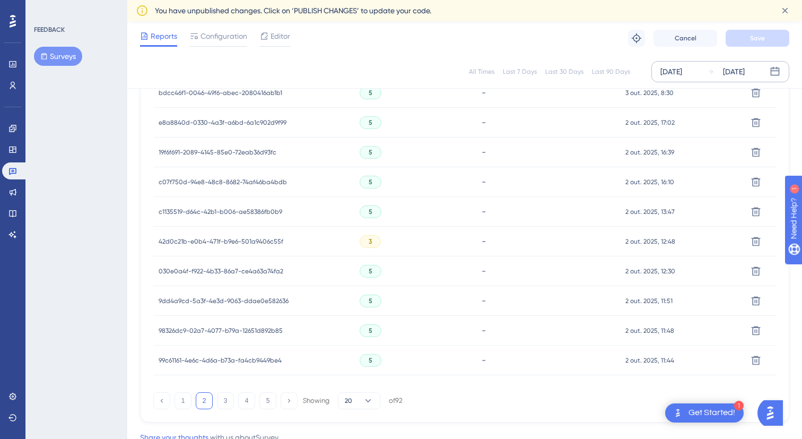
scroll to position [708, 0]
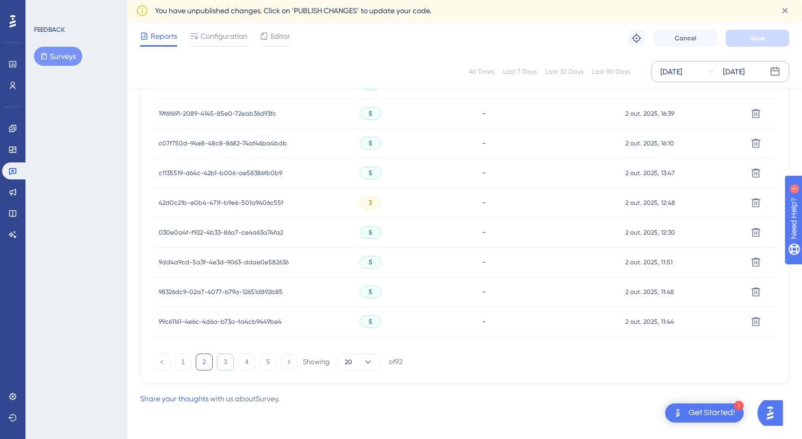
click at [225, 361] on button "3" at bounding box center [225, 361] width 17 height 17
click at [250, 363] on button "4" at bounding box center [246, 361] width 17 height 17
click at [268, 363] on button "5" at bounding box center [267, 361] width 17 height 17
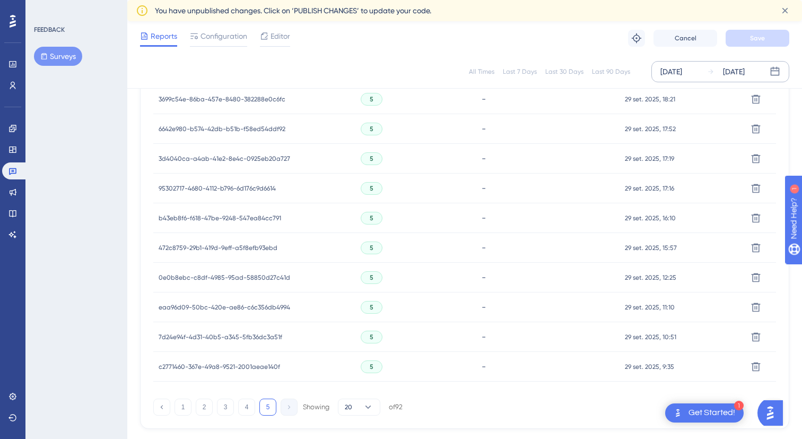
scroll to position [471, 0]
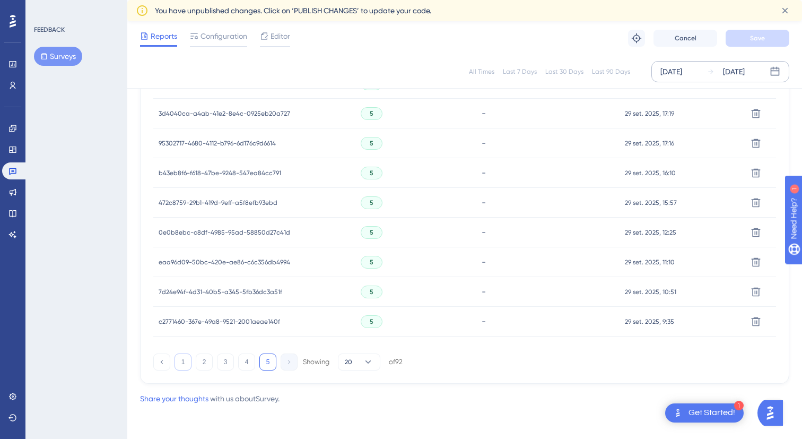
click at [182, 362] on button "1" at bounding box center [183, 361] width 17 height 17
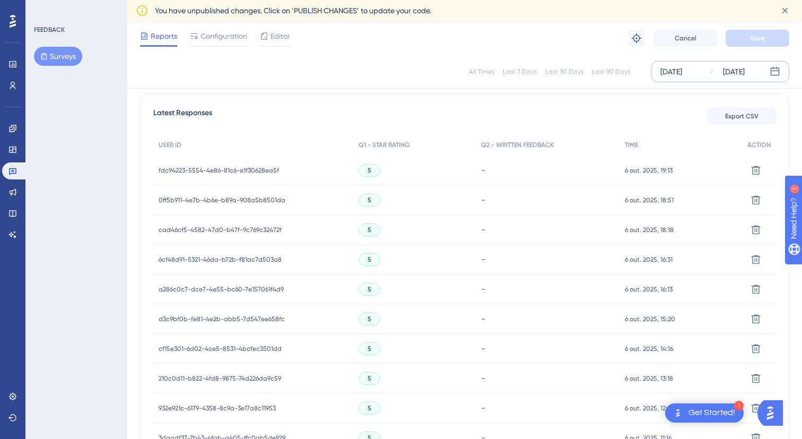
scroll to position [0, 0]
